Goal: Navigation & Orientation: Find specific page/section

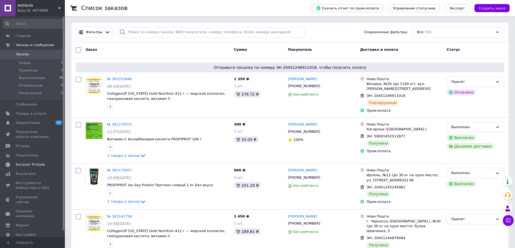
click at [41, 164] on span "Каталог ProSale" at bounding box center [30, 164] width 29 height 5
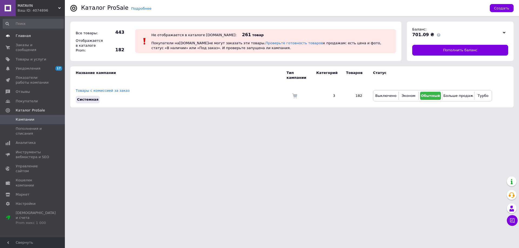
click at [18, 38] on span "Главная" at bounding box center [23, 36] width 15 height 5
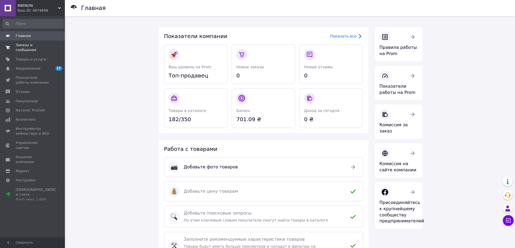
click at [39, 43] on span "Заказы и сообщения" at bounding box center [33, 48] width 34 height 10
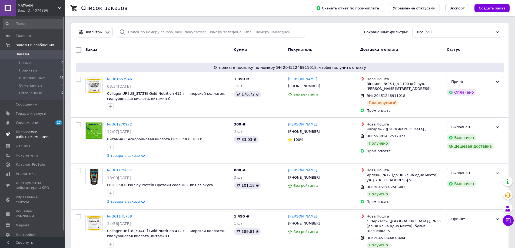
click at [23, 133] on span "Показатели работы компании" at bounding box center [33, 135] width 34 height 10
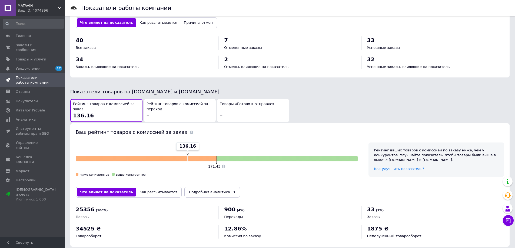
scroll to position [226, 0]
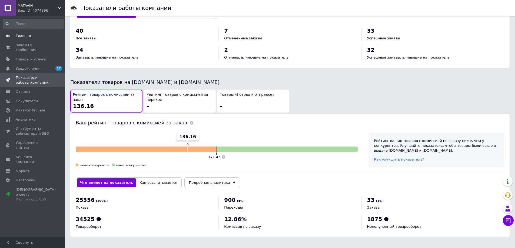
click at [30, 36] on span "Главная" at bounding box center [33, 36] width 34 height 5
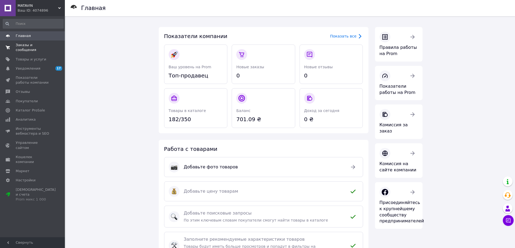
click at [29, 44] on span "Заказы и сообщения" at bounding box center [33, 48] width 34 height 10
